Goal: Navigation & Orientation: Understand site structure

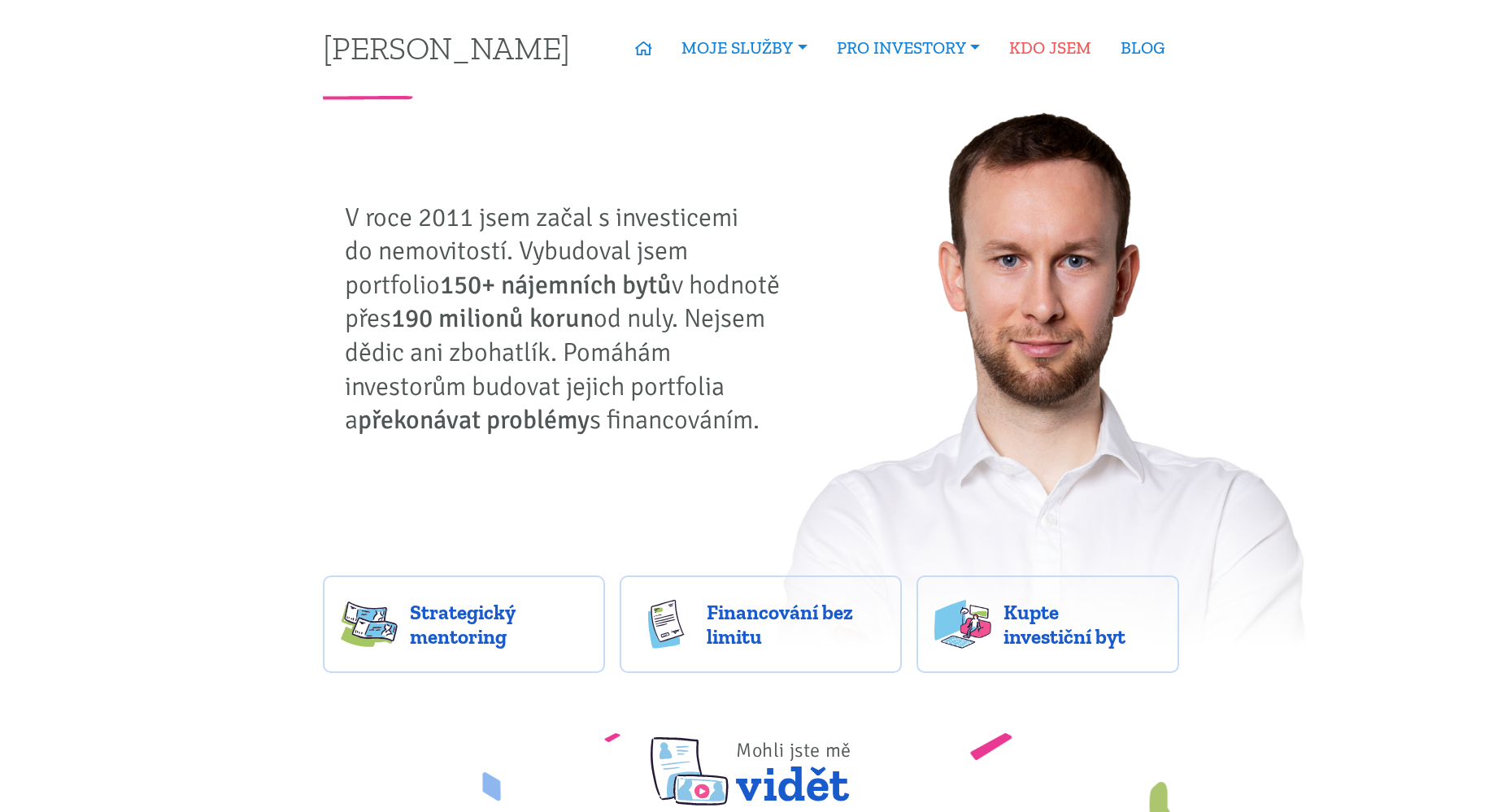
click at [1062, 53] on link "KDO JSEM" at bounding box center [1050, 48] width 112 height 37
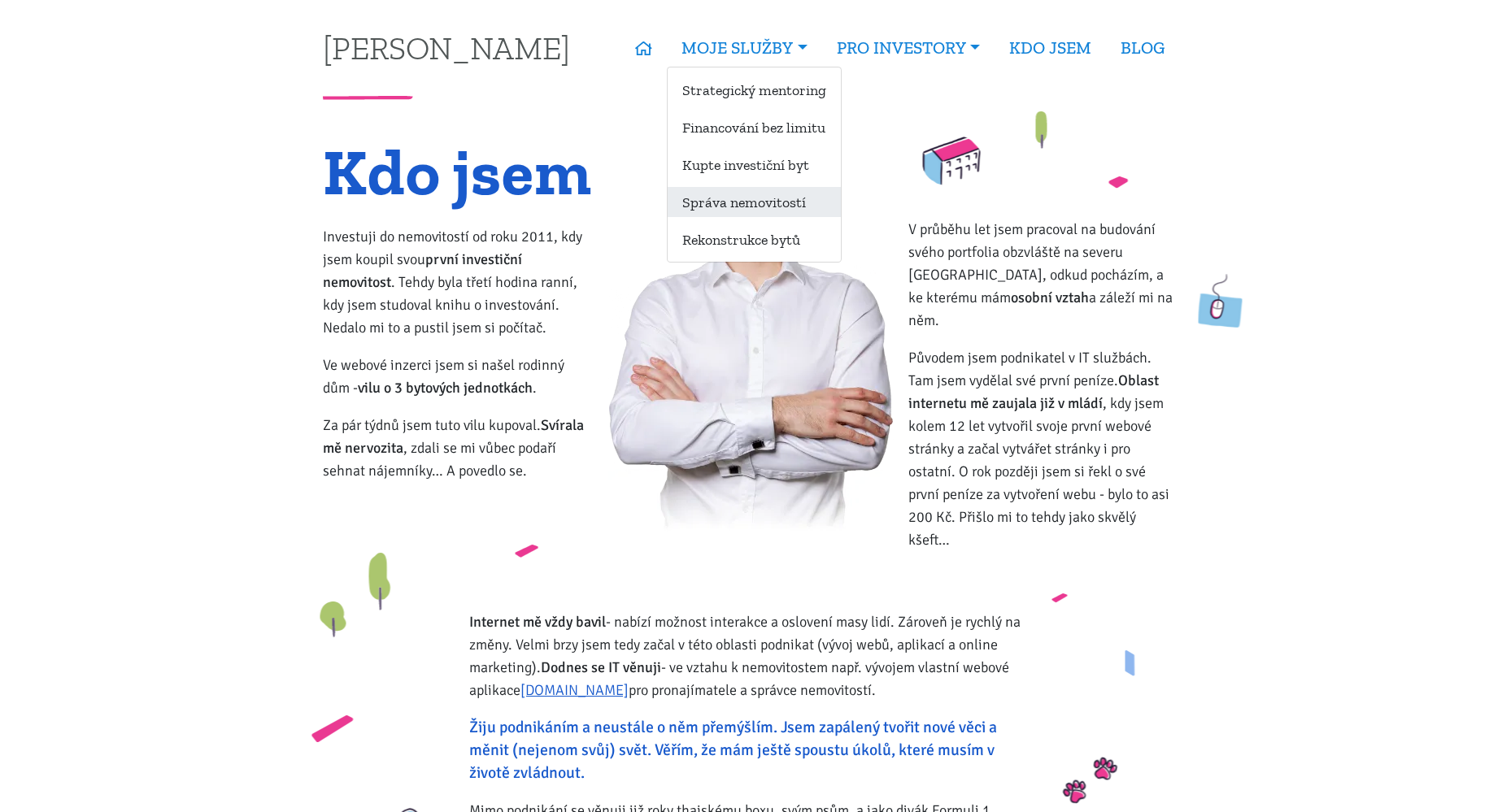
click at [725, 206] on link "Správa nemovitostí" at bounding box center [754, 203] width 173 height 30
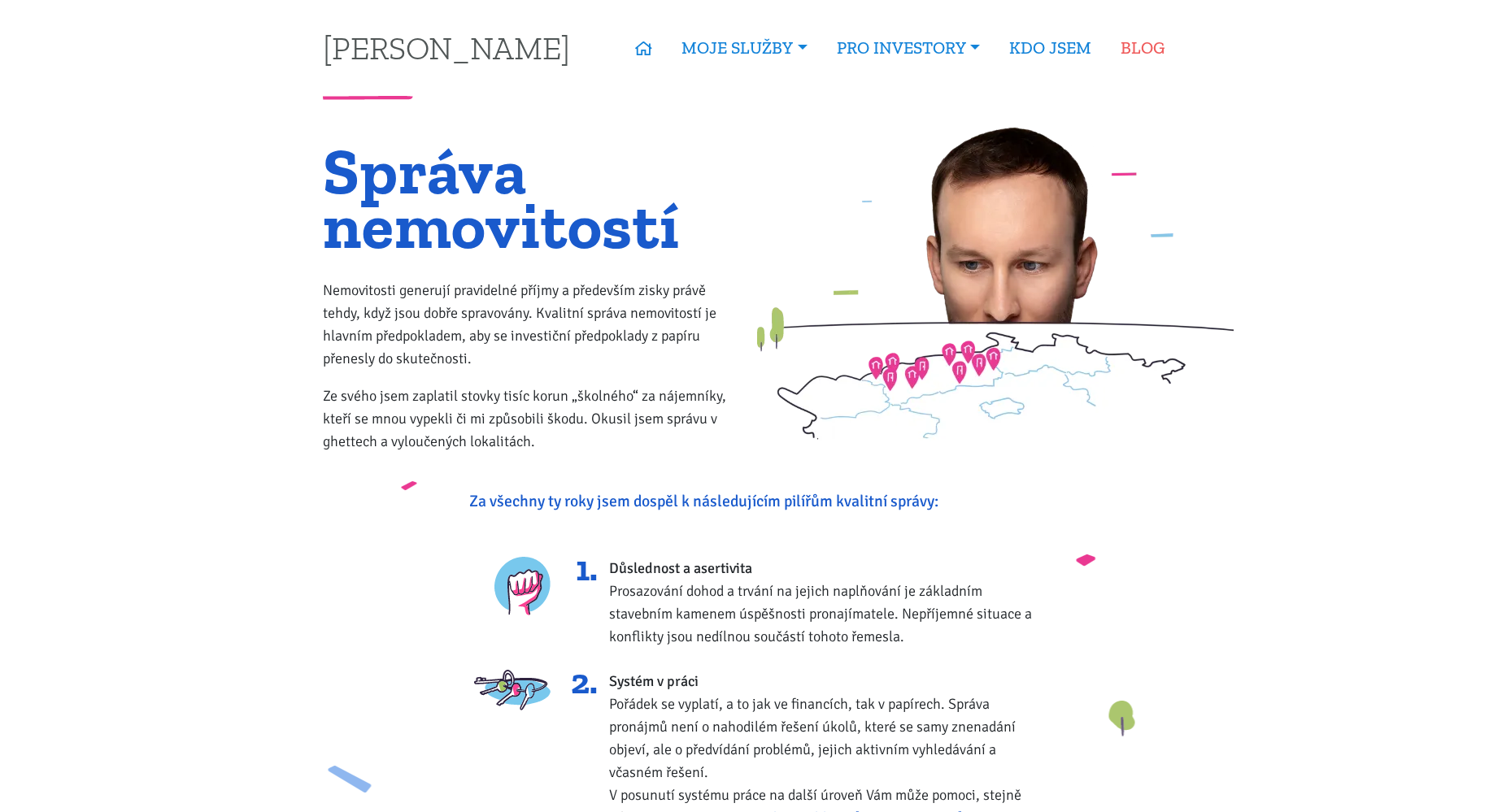
click at [1147, 38] on link "BLOG" at bounding box center [1143, 48] width 73 height 37
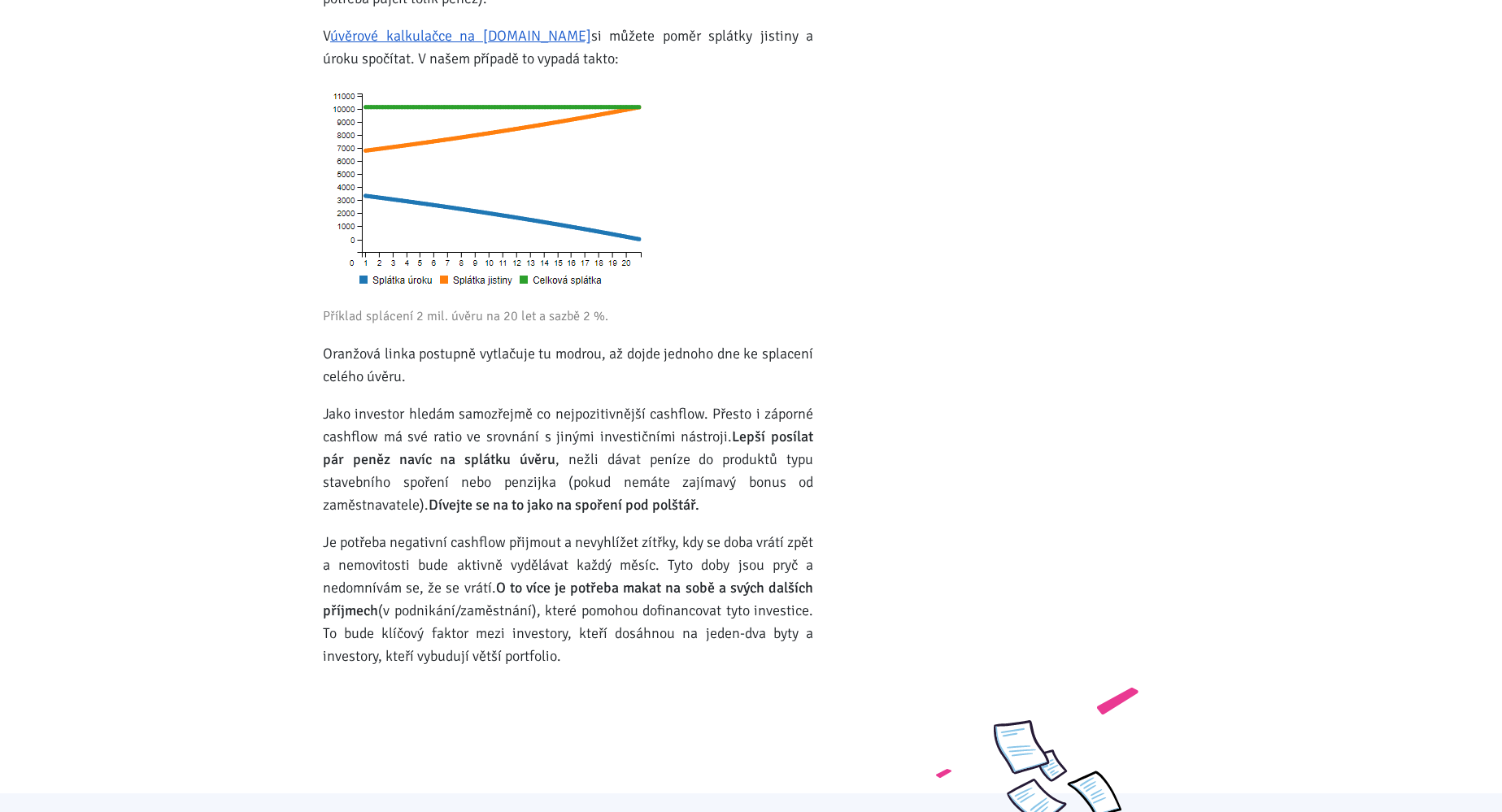
scroll to position [69837, 0]
